Goal: Task Accomplishment & Management: Manage account settings

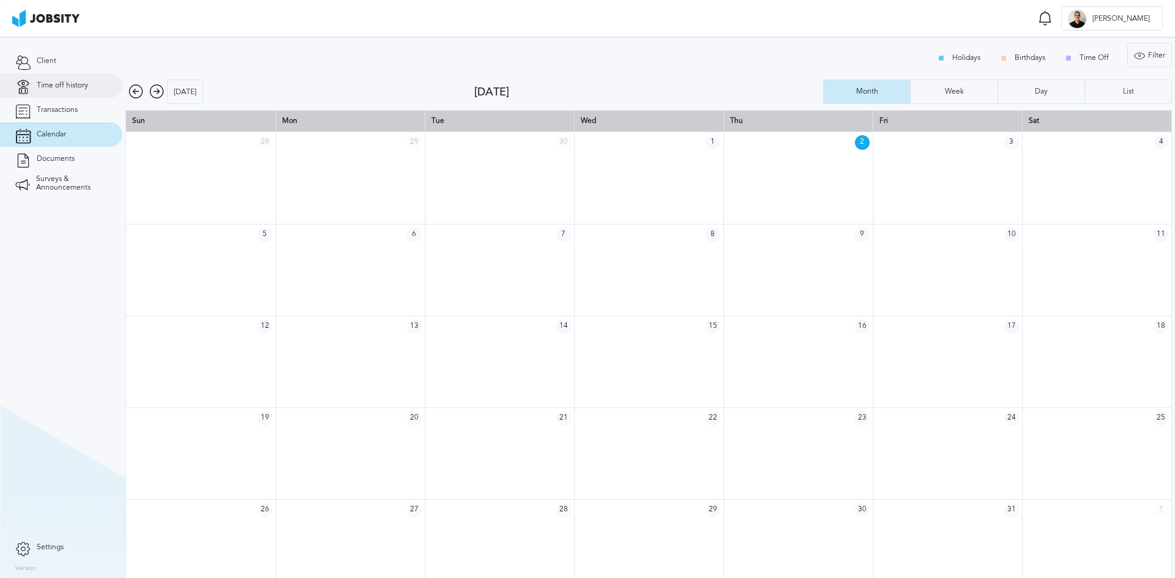
click at [67, 86] on span "Time off history" at bounding box center [62, 85] width 51 height 9
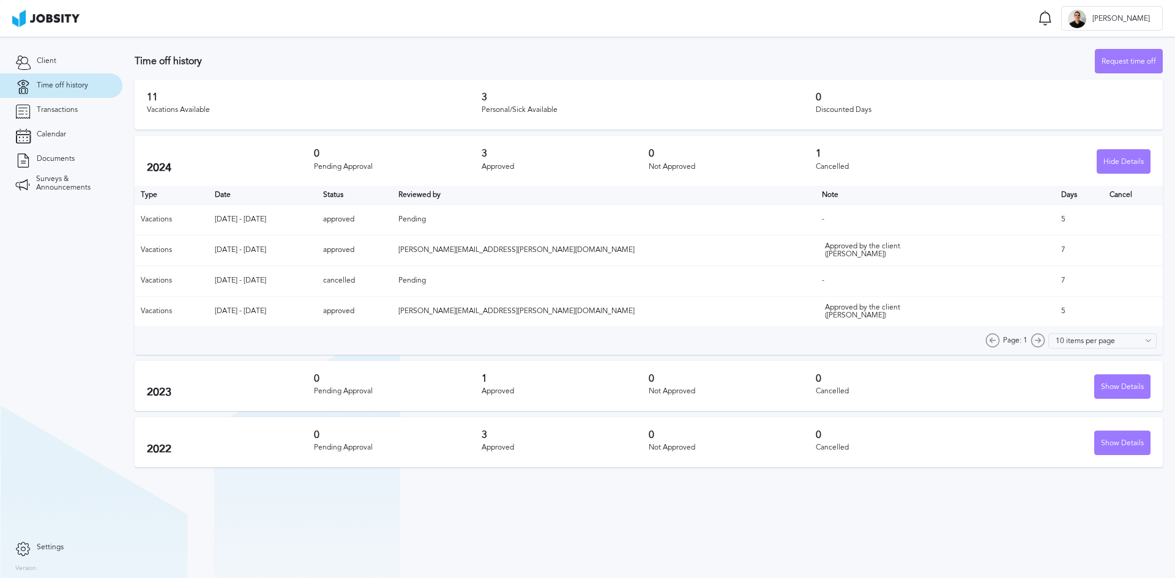
click at [1006, 23] on section "Time off Notifications Mark all as seen Your Vacations Time Off has been approv…" at bounding box center [587, 18] width 1175 height 37
drag, startPoint x: 1142, startPoint y: 66, endPoint x: 922, endPoint y: 68, distance: 220.2
click at [922, 68] on div "Time off history Request time off" at bounding box center [649, 61] width 1028 height 24
click at [1138, 61] on div "Request time off" at bounding box center [1128, 62] width 67 height 24
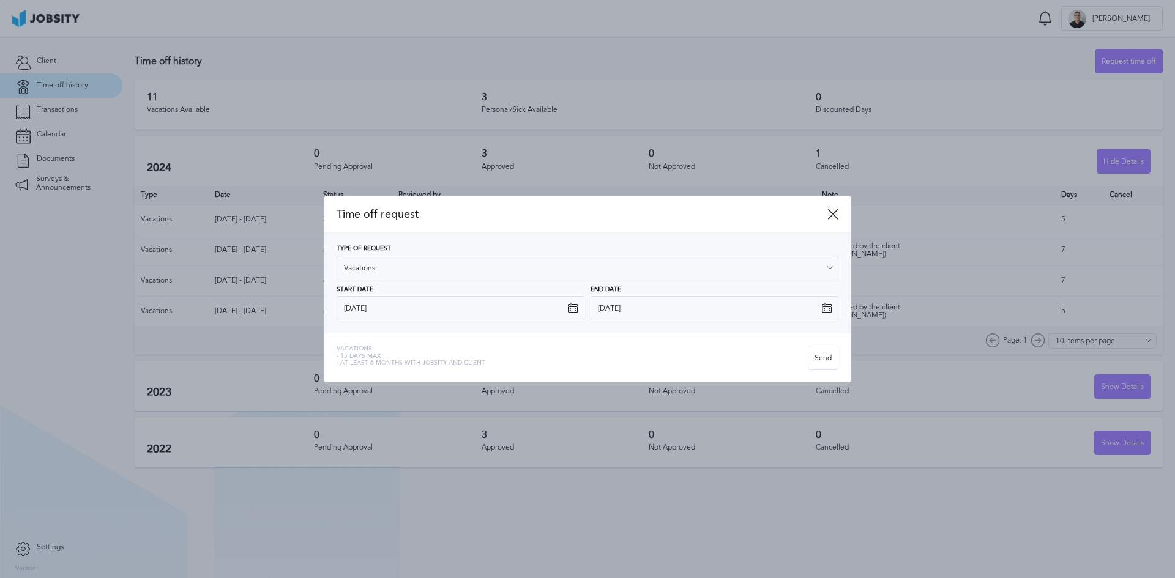
click at [831, 213] on icon at bounding box center [832, 214] width 11 height 11
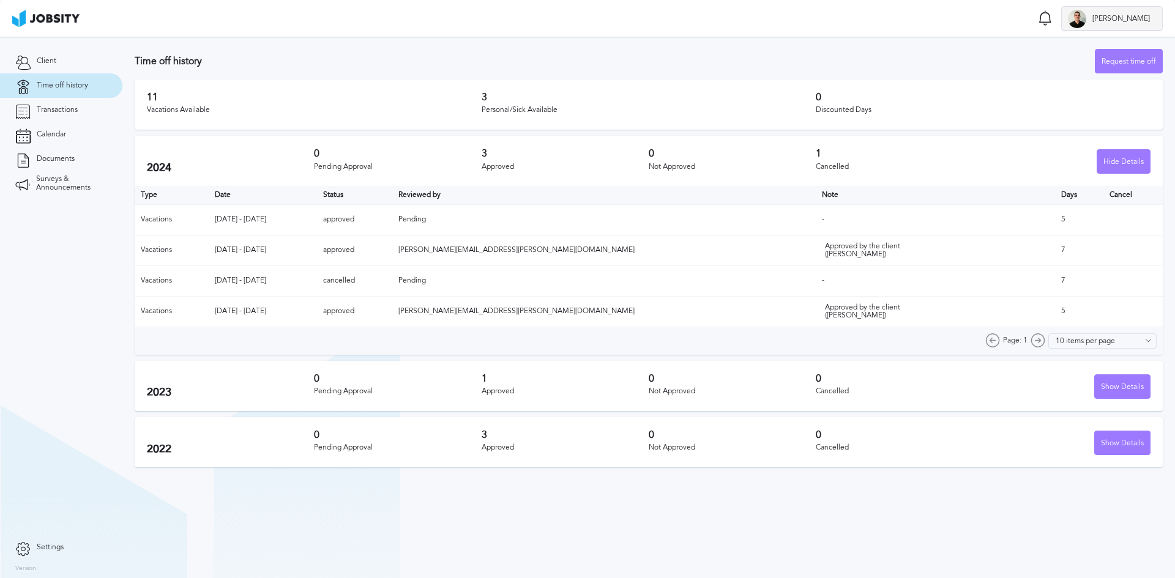
click at [1148, 23] on div "E Edgar" at bounding box center [1111, 19] width 100 height 24
click at [1120, 24] on li "Log Out" at bounding box center [1131, 18] width 64 height 24
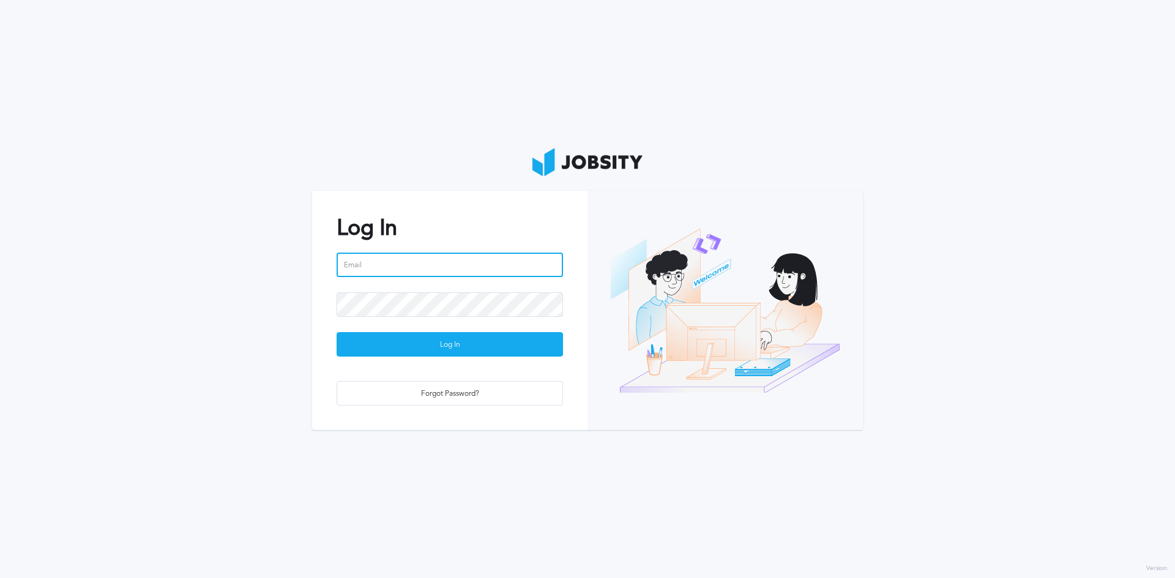
click at [476, 258] on input "email" at bounding box center [449, 265] width 226 height 24
type input "[PERSON_NAME][EMAIL_ADDRESS][DOMAIN_NAME]"
click at [570, 316] on div "Log In edgar.ronchi@jobsity.com Log In Forgot Password?" at bounding box center [449, 310] width 275 height 239
click at [390, 270] on input "email" at bounding box center [449, 265] width 226 height 24
type input "[PERSON_NAME][EMAIL_ADDRESS][DOMAIN_NAME]"
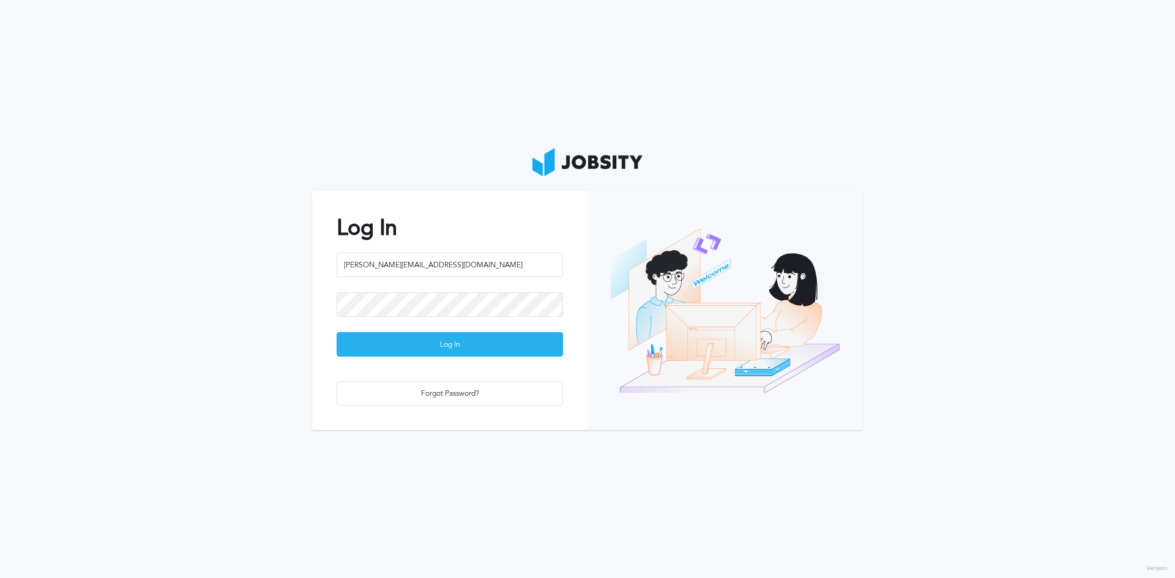
click at [500, 354] on div "Log In" at bounding box center [449, 345] width 225 height 24
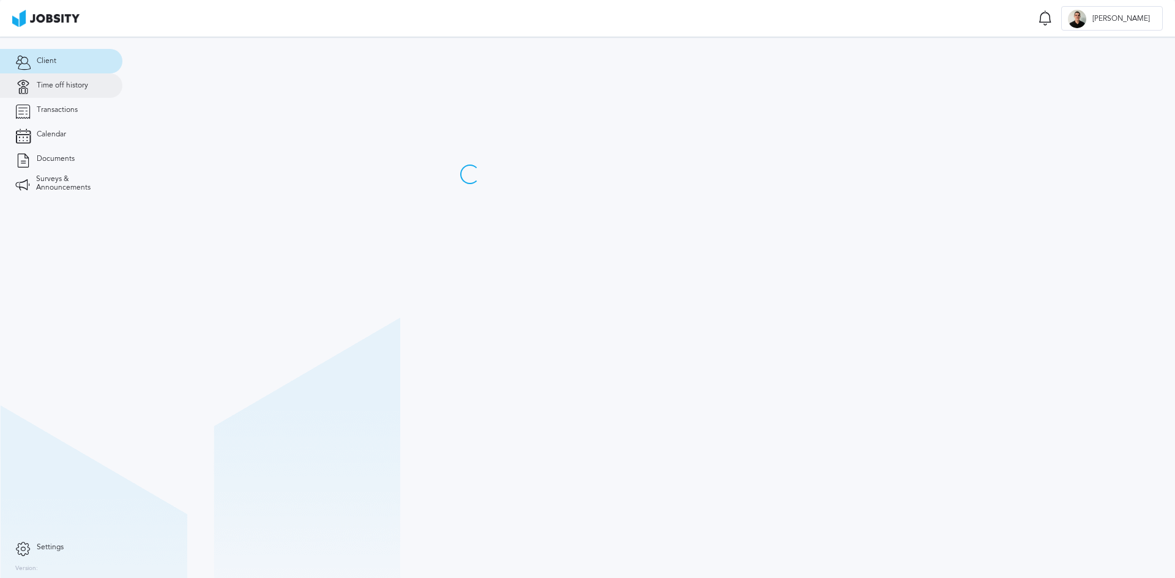
click at [79, 84] on span "Time off history" at bounding box center [62, 85] width 51 height 9
